Goal: Task Accomplishment & Management: Complete application form

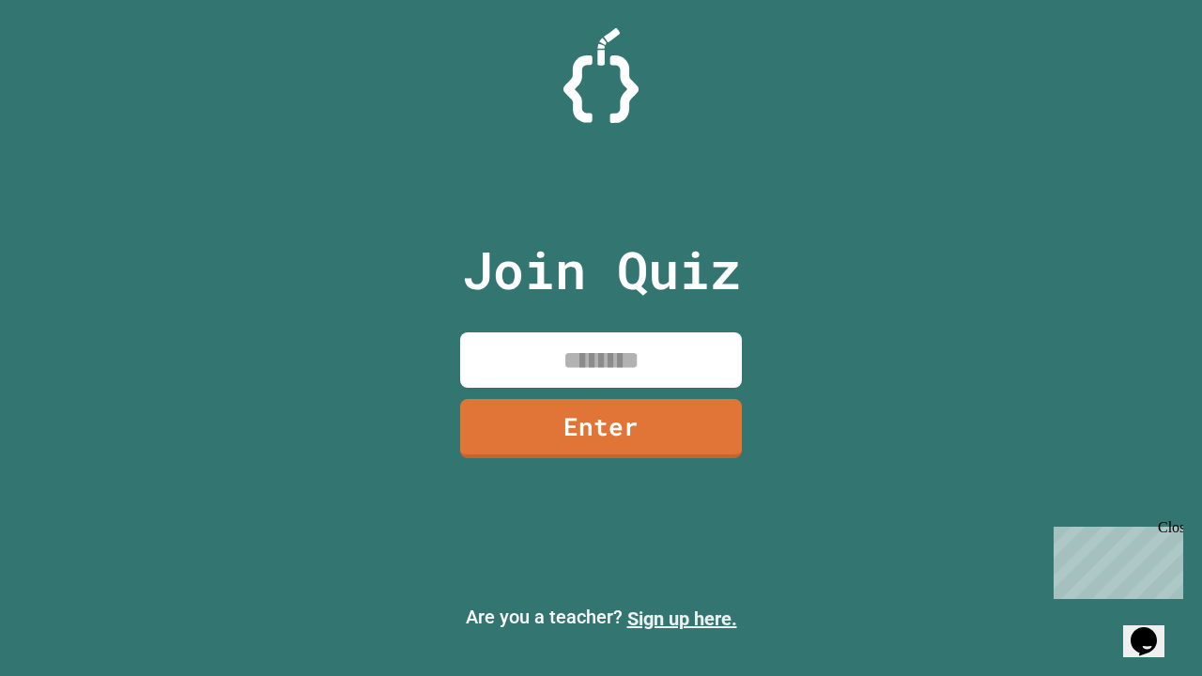
click at [681, 619] on link "Sign up here." at bounding box center [682, 618] width 110 height 23
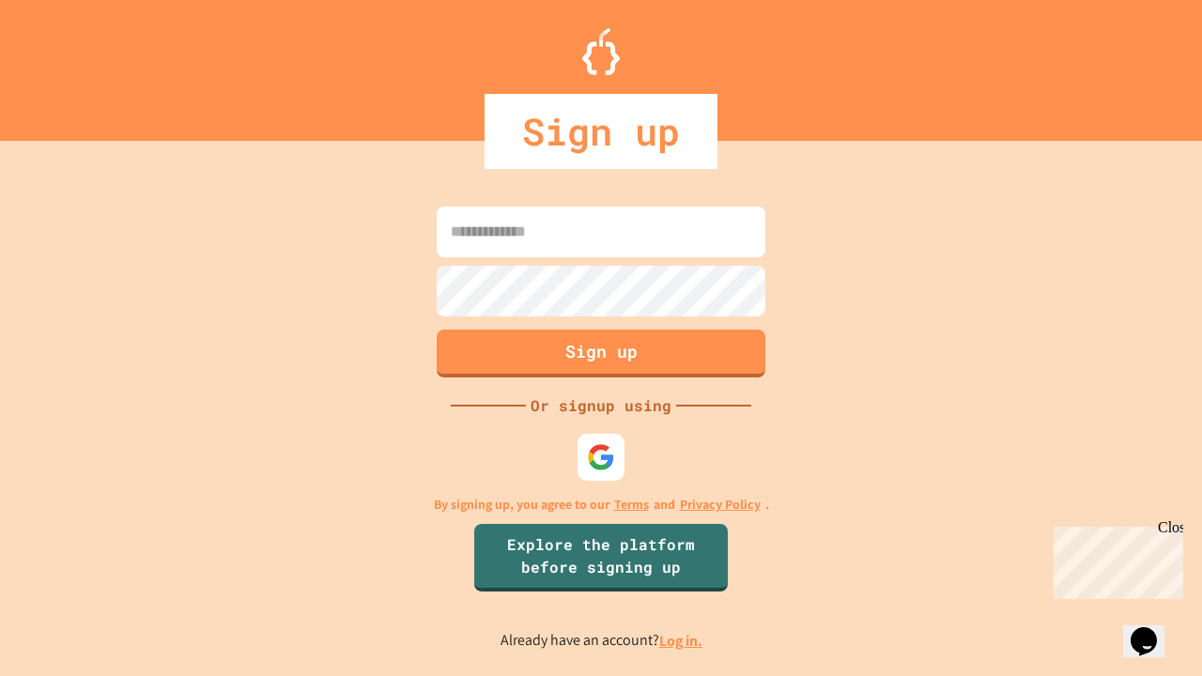
click at [681, 640] on link "Log in." at bounding box center [680, 641] width 43 height 20
